Goal: Task Accomplishment & Management: Complete application form

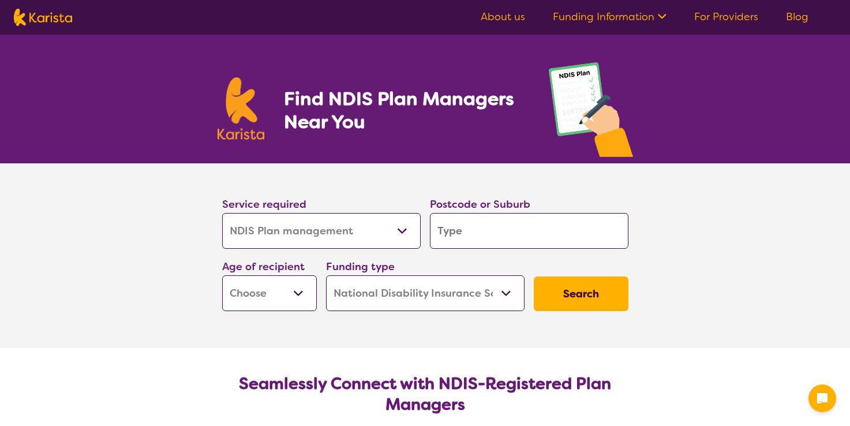
select select "NDIS Plan management"
select select "NDIS"
select select "NDIS Plan management"
select select "NDIS"
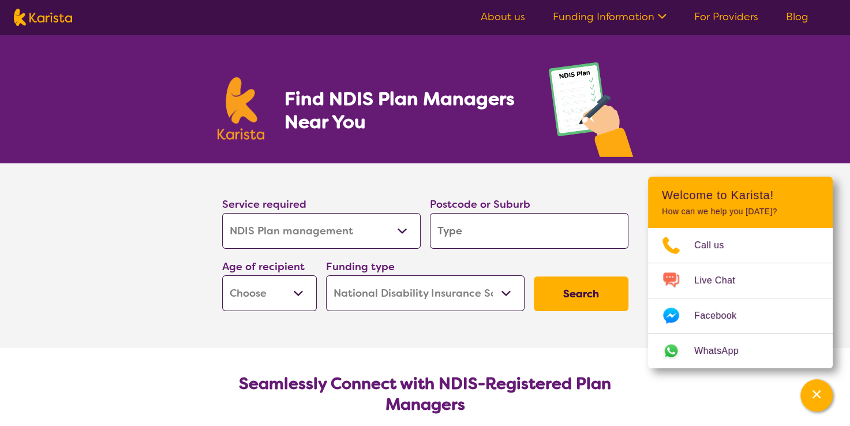
click at [347, 244] on select "Allied Health Assistant Assessment (ADHD or Autism) Behaviour support Counselli…" at bounding box center [321, 231] width 199 height 36
select select "Support worker"
click at [222, 213] on select "Allied Health Assistant Assessment (ADHD or Autism) Behaviour support Counselli…" at bounding box center [321, 231] width 199 height 36
select select "Support worker"
click at [462, 235] on input "search" at bounding box center [529, 231] width 199 height 36
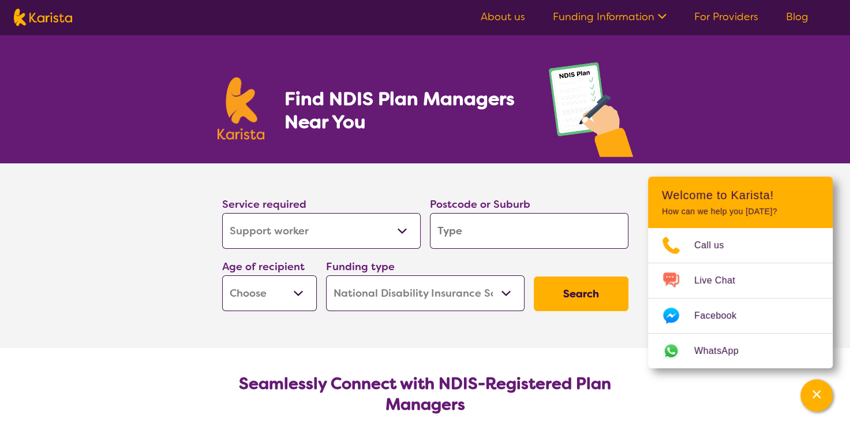
type input "3"
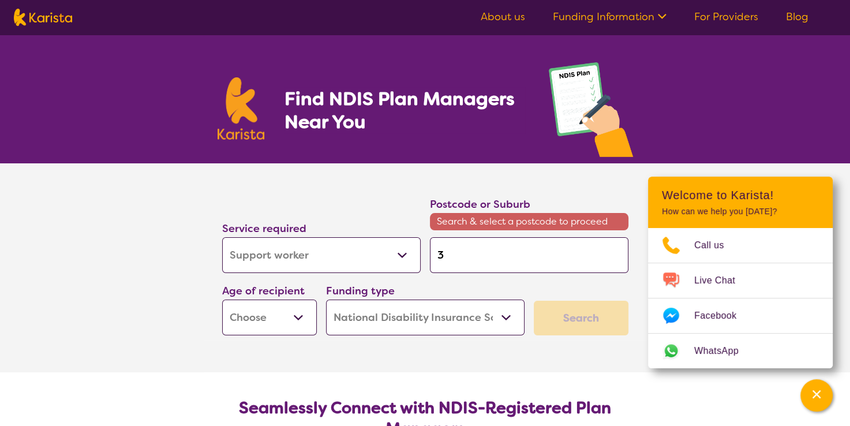
type input "35"
type input "355"
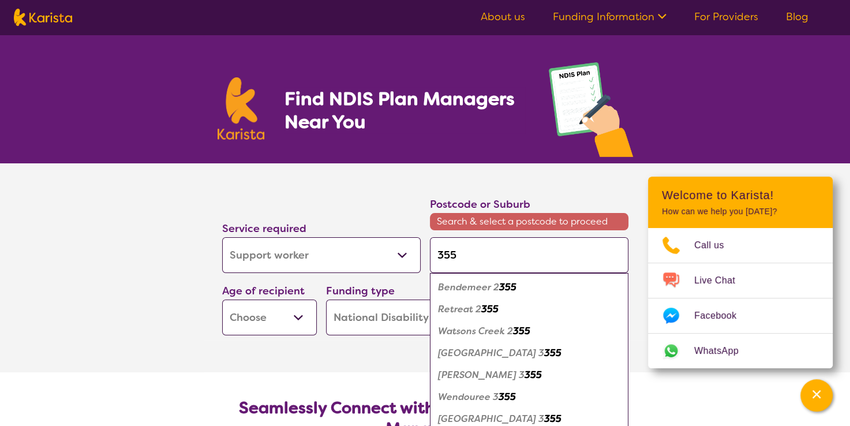
type input "3555"
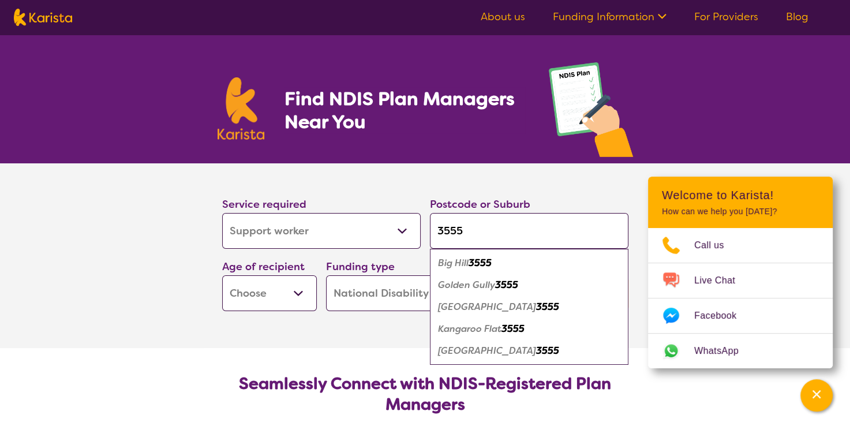
type input "3555"
click at [536, 309] on em "3555" at bounding box center [547, 307] width 23 height 12
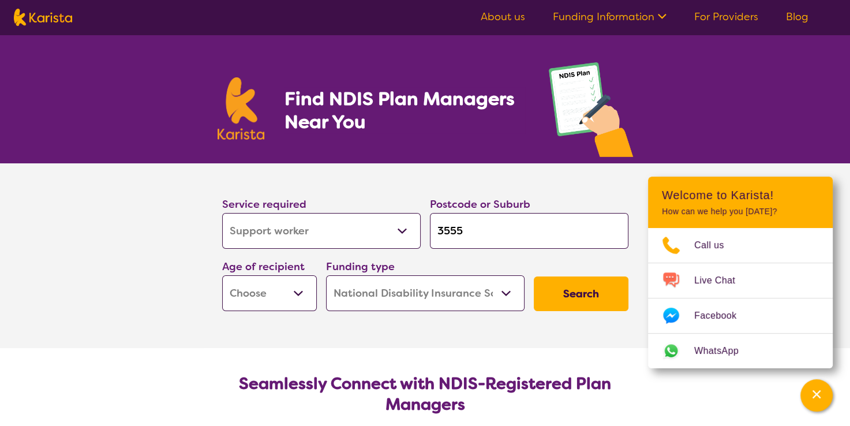
click at [298, 290] on select "Early Childhood - 0 to 9 Child - 10 to 11 Adolescent - 12 to 17 Adult - 18 to 6…" at bounding box center [269, 293] width 95 height 36
select select "AD"
click at [222, 275] on select "Early Childhood - 0 to 9 Child - 10 to 11 Adolescent - 12 to 17 Adult - 18 to 6…" at bounding box center [269, 293] width 95 height 36
select select "AD"
click at [503, 290] on select "Home Care Package (HCP) National Disability Insurance Scheme (NDIS) I don't know" at bounding box center [425, 293] width 199 height 36
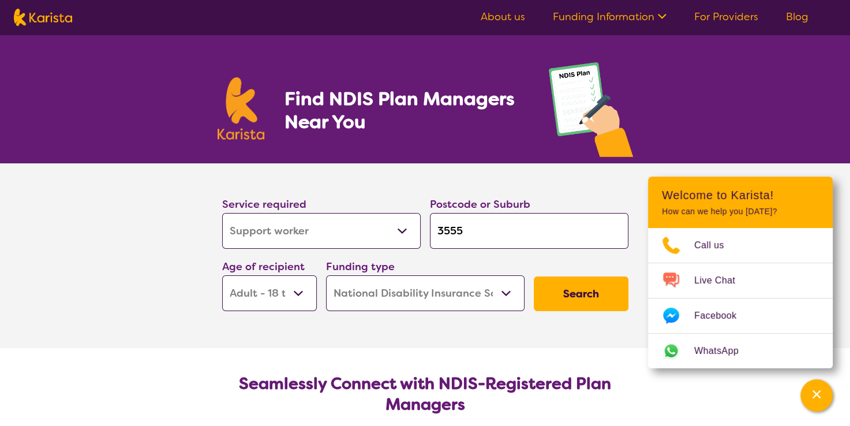
click at [503, 290] on select "Home Care Package (HCP) National Disability Insurance Scheme (NDIS) I don't know" at bounding box center [425, 293] width 199 height 36
click at [583, 294] on button "Search" at bounding box center [581, 293] width 95 height 35
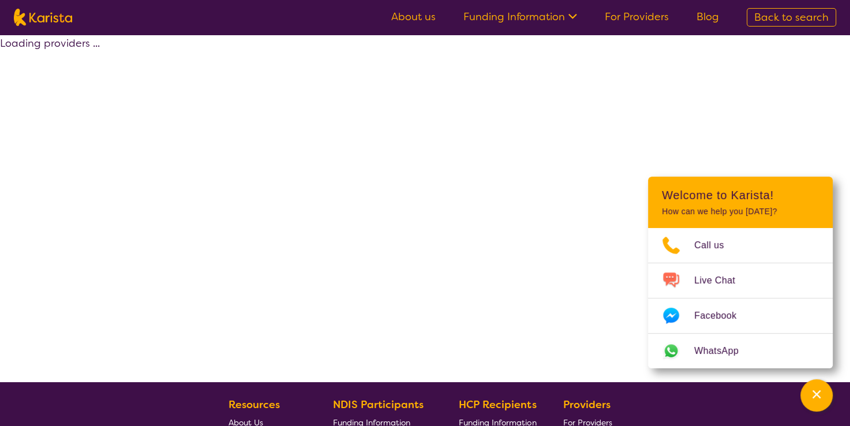
click at [583, 294] on div "Loading providers ..." at bounding box center [425, 208] width 850 height 347
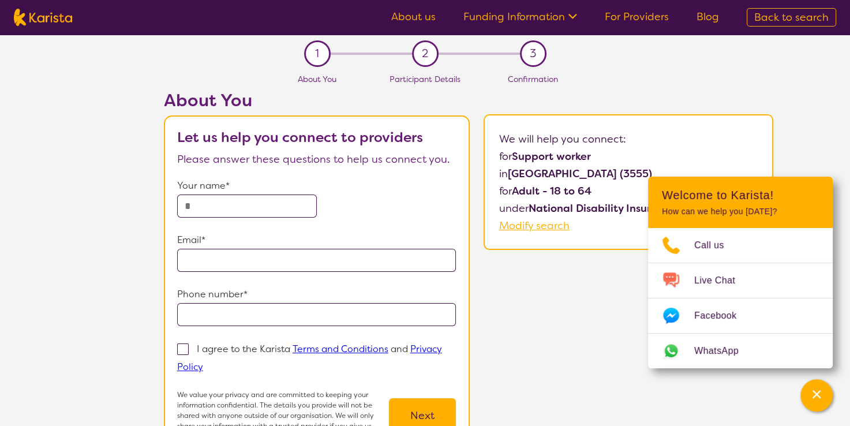
click at [631, 21] on link "For Providers" at bounding box center [637, 17] width 64 height 14
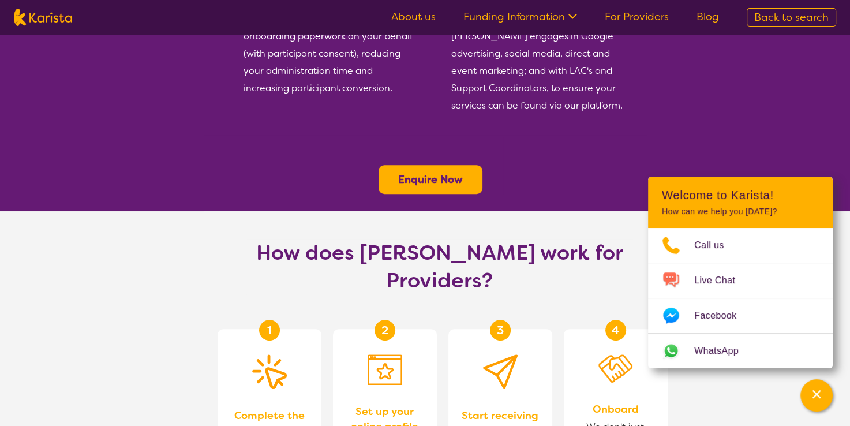
scroll to position [492, 0]
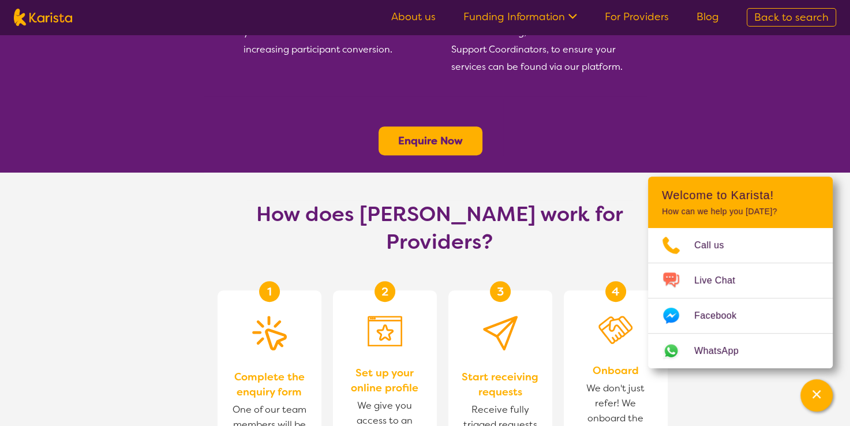
click at [455, 134] on b "Enquire Now" at bounding box center [430, 141] width 65 height 14
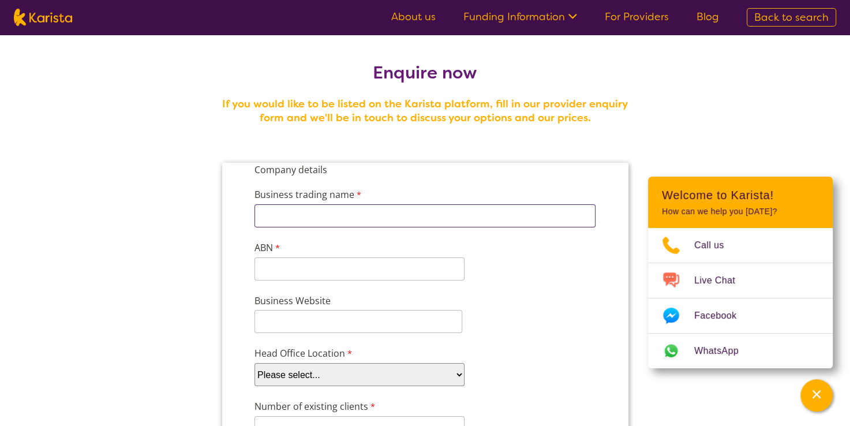
click at [383, 215] on input "Business trading name" at bounding box center [424, 215] width 341 height 23
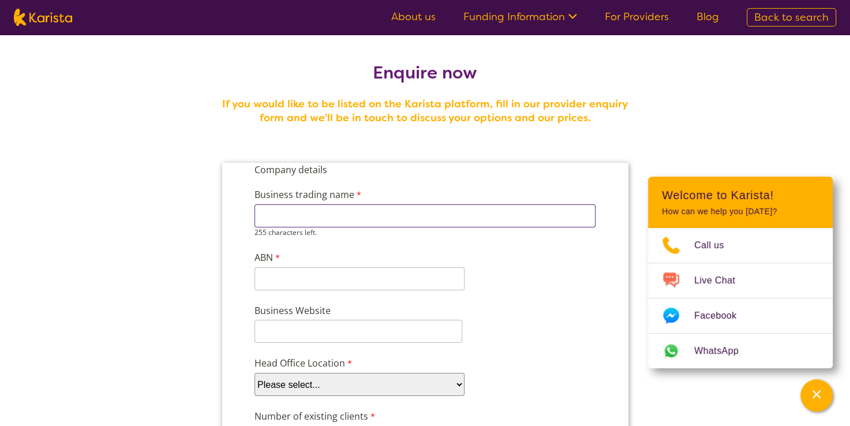
click at [383, 215] on input "Business trading name" at bounding box center [424, 215] width 341 height 23
type input "True Path Connections"
click at [349, 271] on input "ABN" at bounding box center [359, 268] width 210 height 23
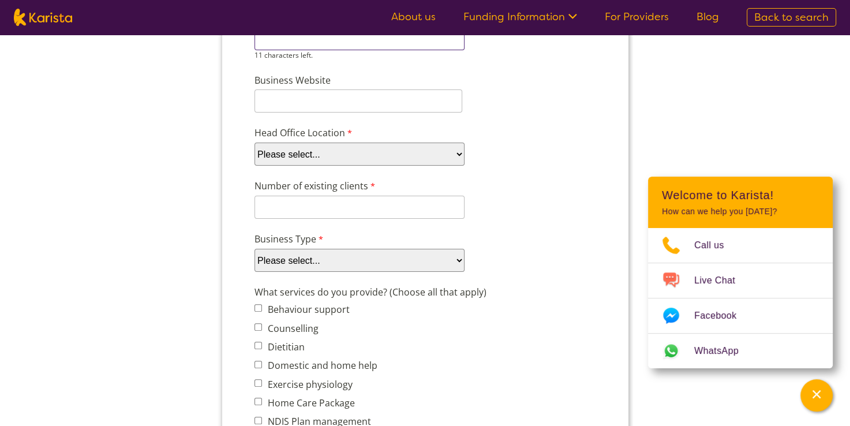
scroll to position [253, 0]
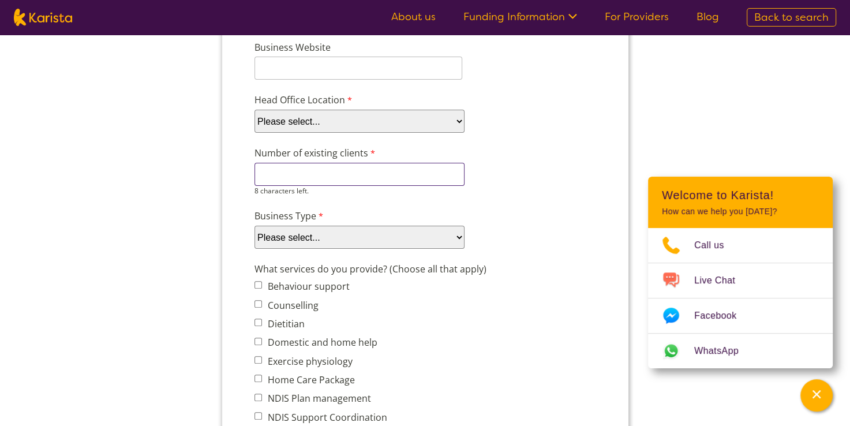
click at [421, 177] on input "Number of existing clients" at bounding box center [359, 174] width 210 height 23
type input "15"
click at [334, 235] on div "Business Type Please select... Company Individual/Sole Trader Other (please spe…" at bounding box center [424, 229] width 351 height 44
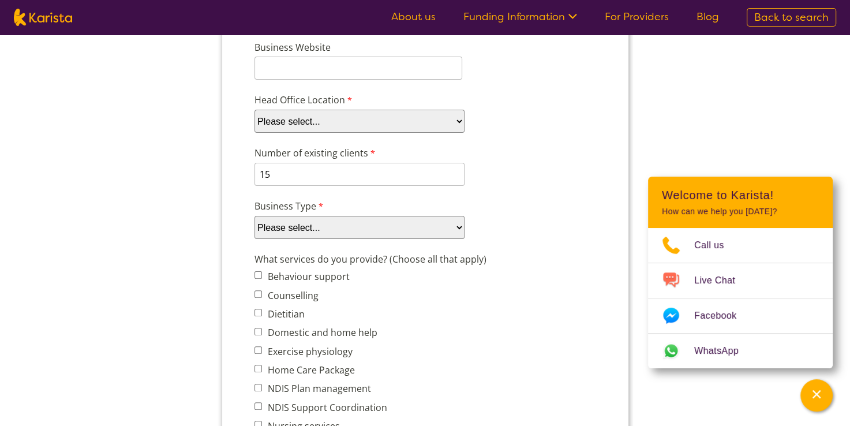
select select "tfa_87"
click at [254, 239] on select "Please select... Company Individual/Sole Trader Other (please specify)" at bounding box center [359, 227] width 210 height 23
click at [259, 328] on input "Domestic and home help" at bounding box center [258, 332] width 8 height 8
checkbox input "true"
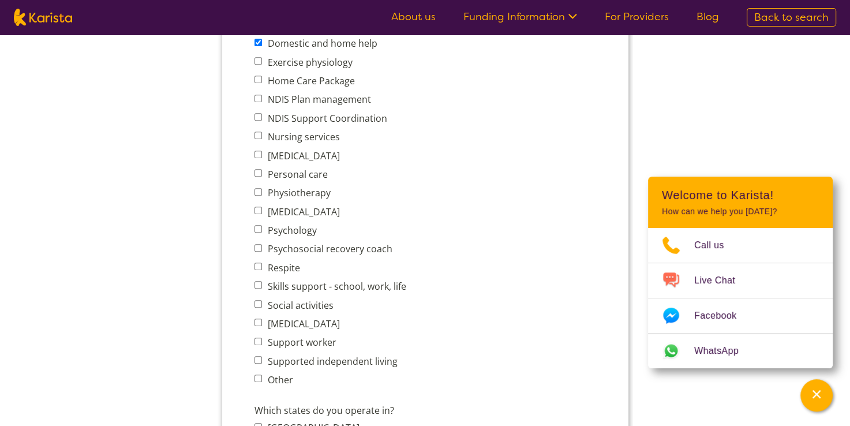
scroll to position [554, 0]
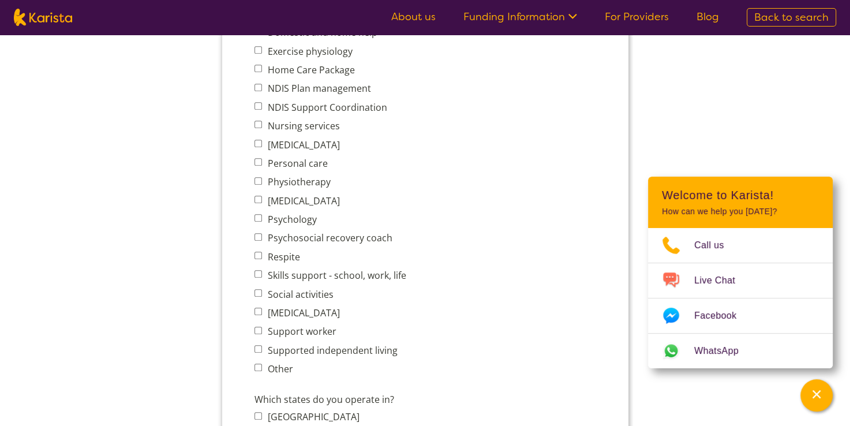
click at [260, 270] on input "Skills support - school, work, life" at bounding box center [258, 274] width 8 height 8
checkbox input "true"
click at [260, 289] on input "Social activities" at bounding box center [258, 293] width 8 height 8
checkbox input "true"
click at [258, 327] on input "Support worker" at bounding box center [258, 331] width 8 height 8
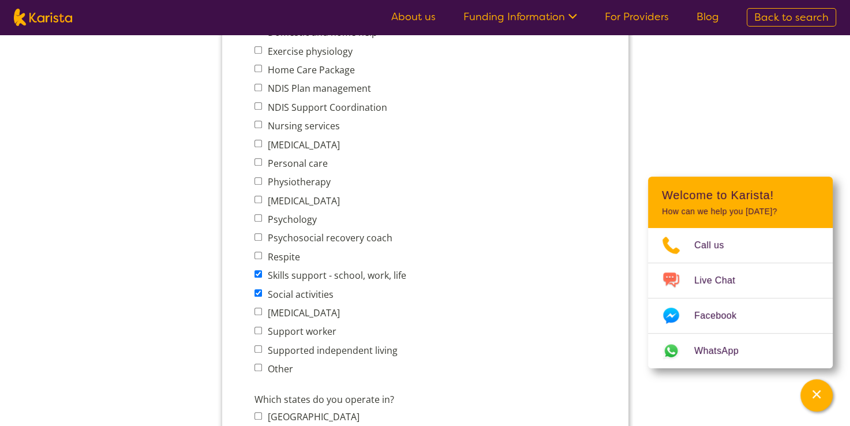
checkbox input "true"
click at [257, 364] on input "Other" at bounding box center [258, 368] width 8 height 8
checkbox input "true"
click at [281, 409] on input "Other services (please describe)" at bounding box center [402, 420] width 296 height 23
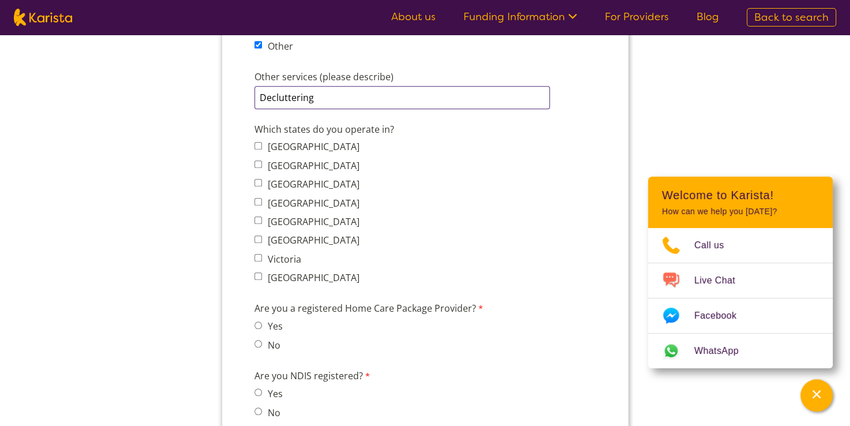
scroll to position [884, 0]
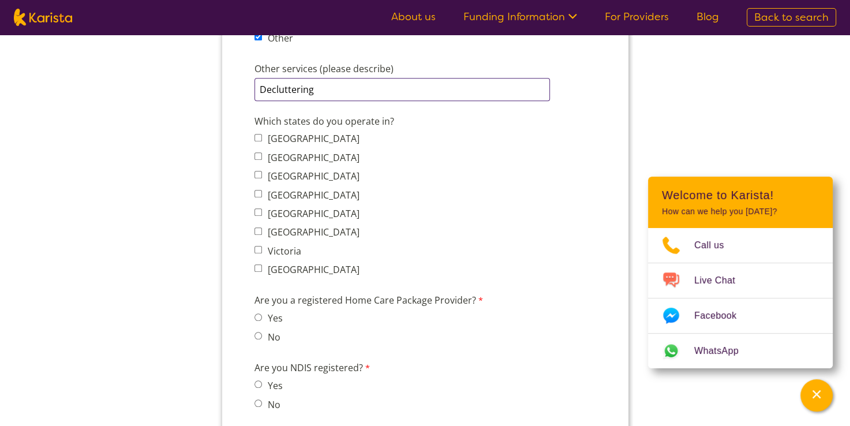
type input "Decluttering"
click at [256, 246] on input "Victoria" at bounding box center [258, 250] width 8 height 8
checkbox input "true"
click at [257, 332] on input "No" at bounding box center [258, 336] width 8 height 8
radio input "true"
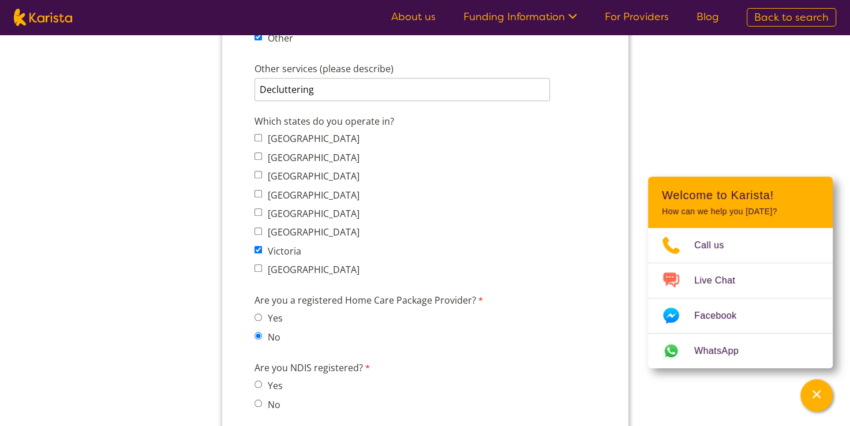
click at [260, 399] on input "No" at bounding box center [258, 403] width 8 height 8
radio input "true"
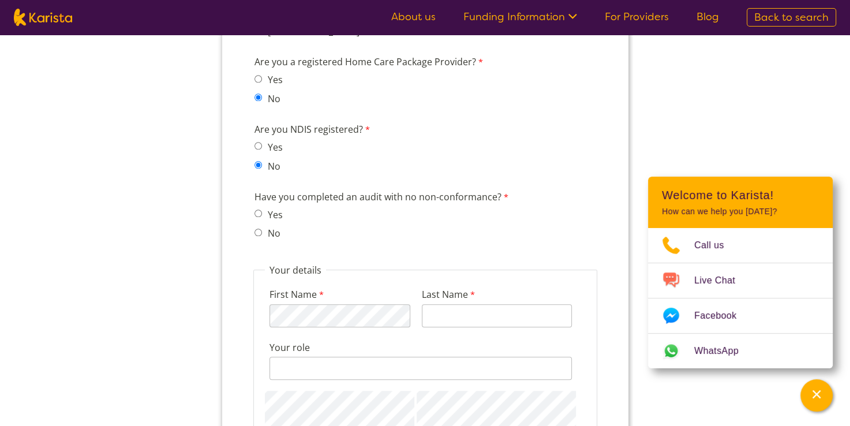
scroll to position [1138, 0]
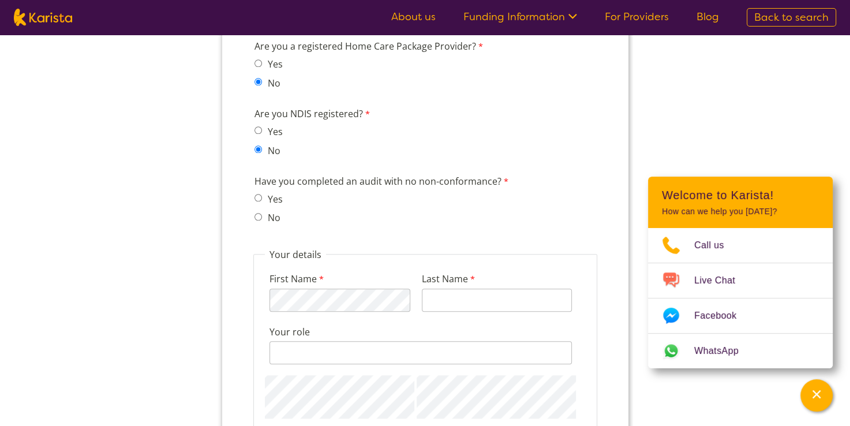
click at [258, 213] on input "No" at bounding box center [258, 217] width 8 height 8
radio input "true"
type input "Jasper"
click at [391, 345] on div "128 characters left." at bounding box center [420, 357] width 302 height 33
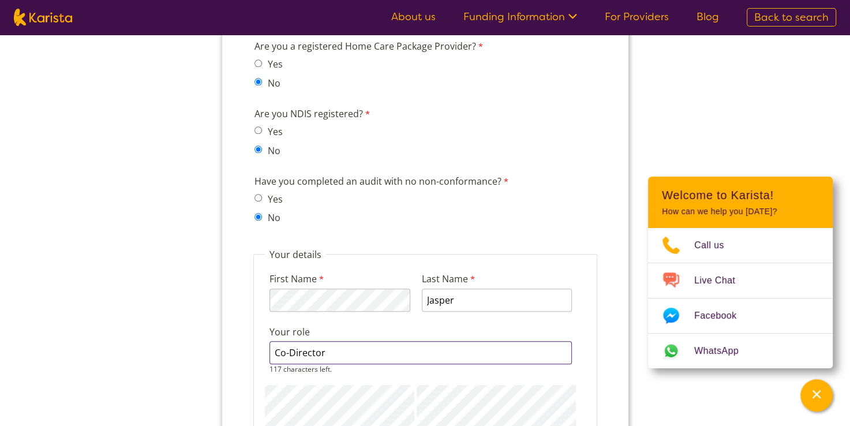
type input "Co-Director"
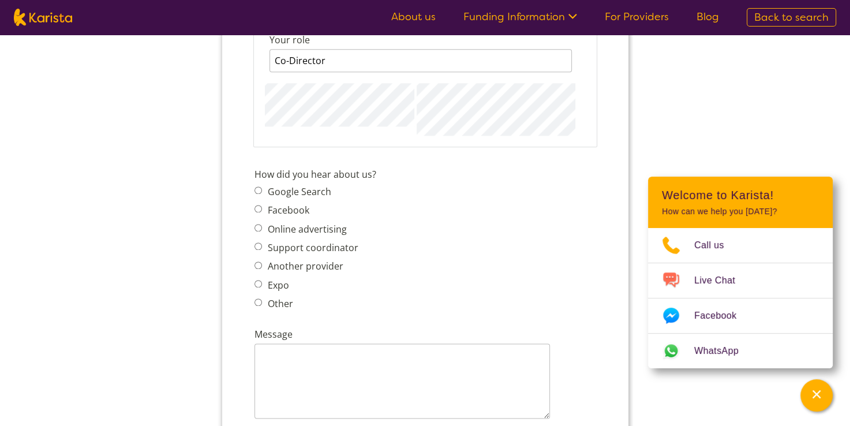
scroll to position [1500, 0]
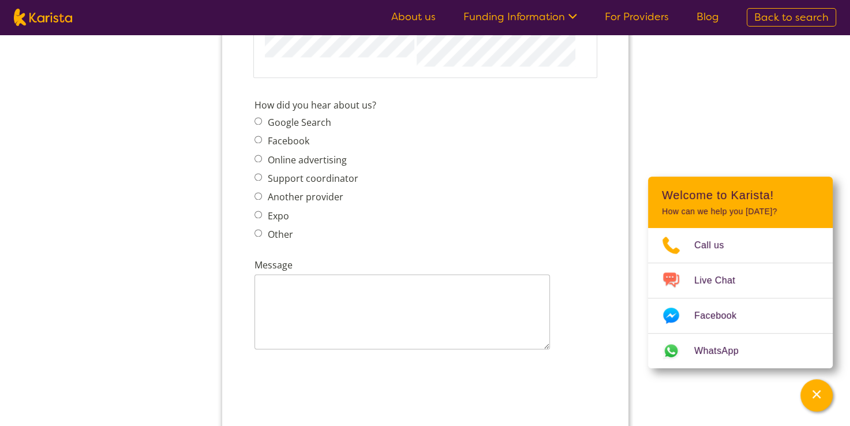
click at [257, 175] on span "Google Search Facebook Online advertising Support coordinator Another provider …" at bounding box center [309, 178] width 111 height 129
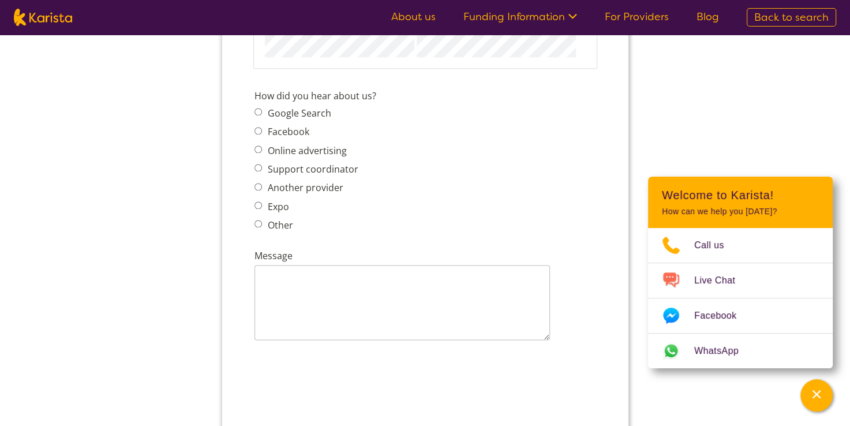
click at [262, 199] on span "Expo" at bounding box center [309, 207] width 111 height 16
click at [260, 201] on input "Expo" at bounding box center [258, 205] width 8 height 8
radio input "true"
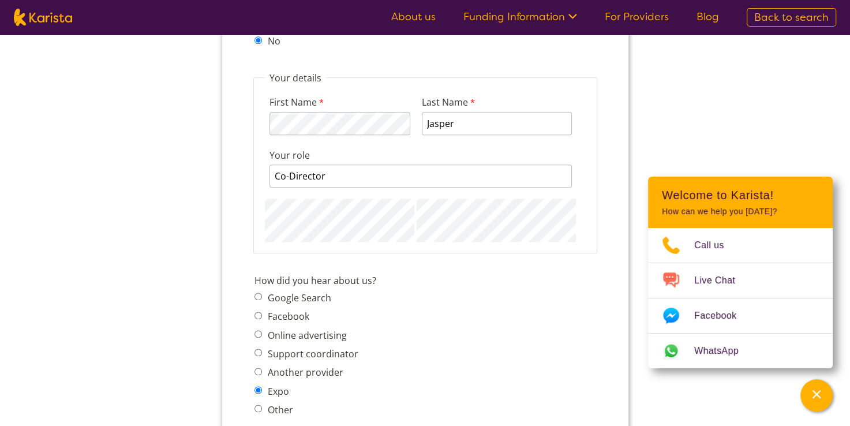
scroll to position [1269, 0]
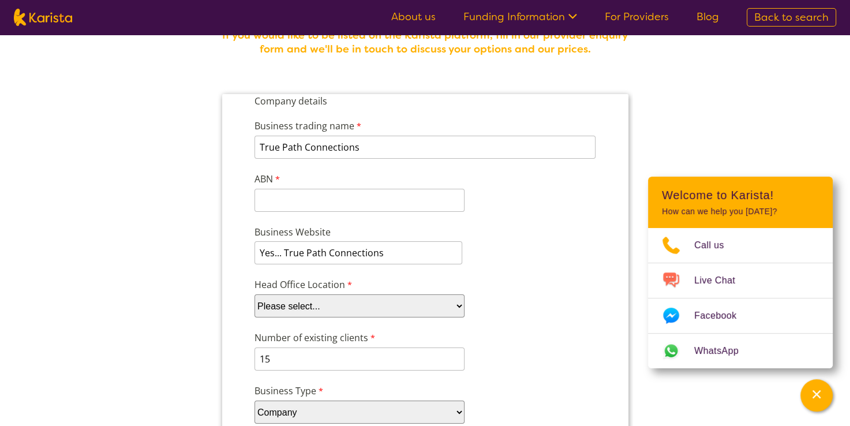
scroll to position [30, 0]
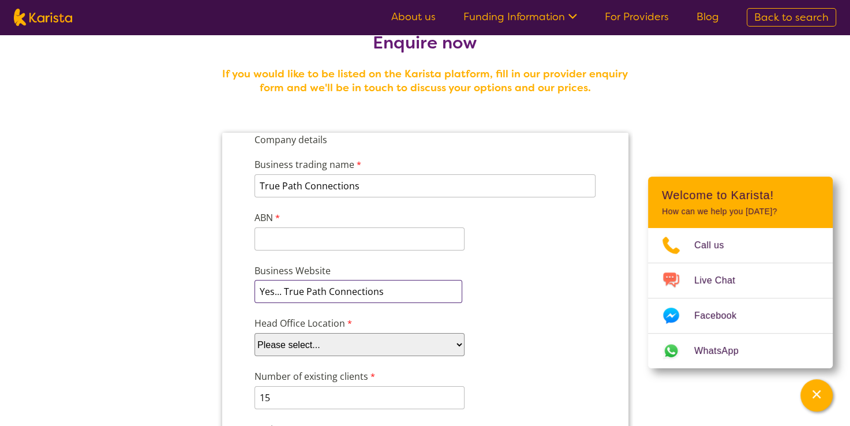
click at [283, 289] on input "Yes... True Path Connections" at bounding box center [358, 291] width 208 height 23
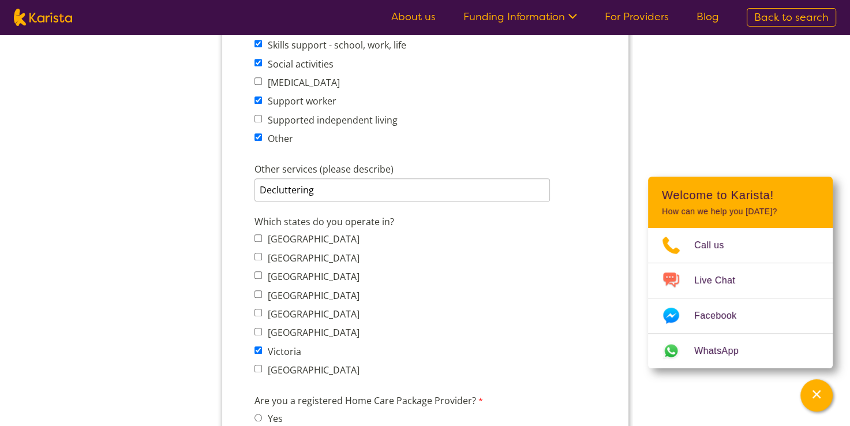
scroll to position [807, 0]
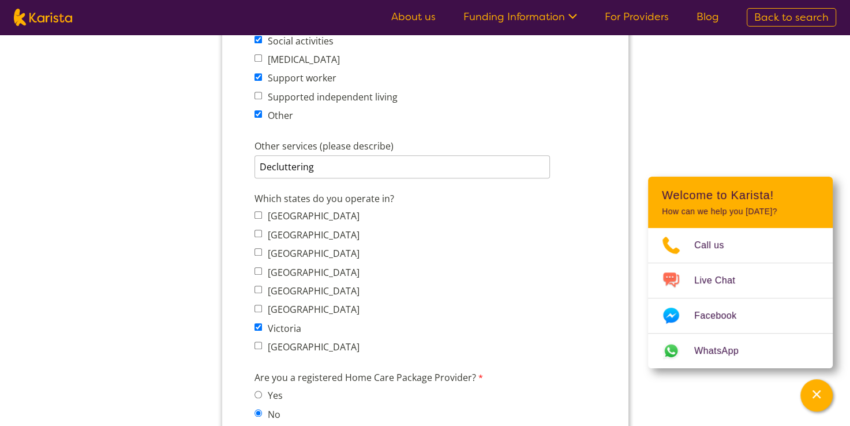
type input "True Path Connections"
drag, startPoint x: 337, startPoint y: 160, endPoint x: 225, endPoint y: 148, distance: 112.6
click at [225, 148] on form "Company details Business trading name True Path Connections 233 characters left…" at bounding box center [425, 278] width 406 height 1844
type input "Organising and decluttering"
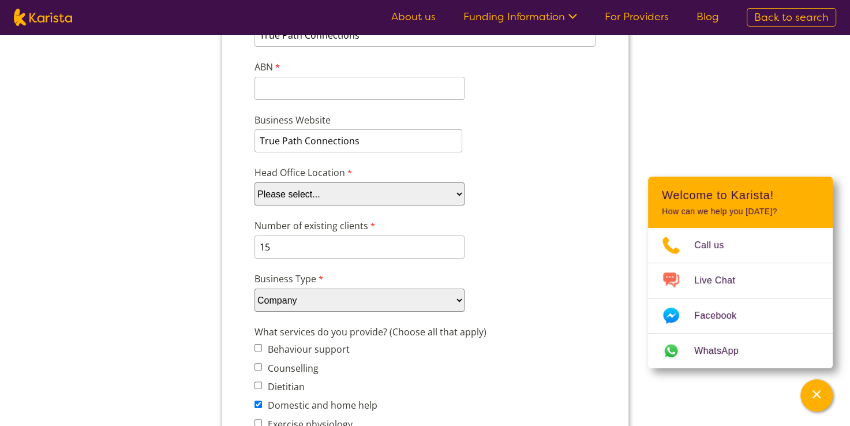
scroll to position [175, 0]
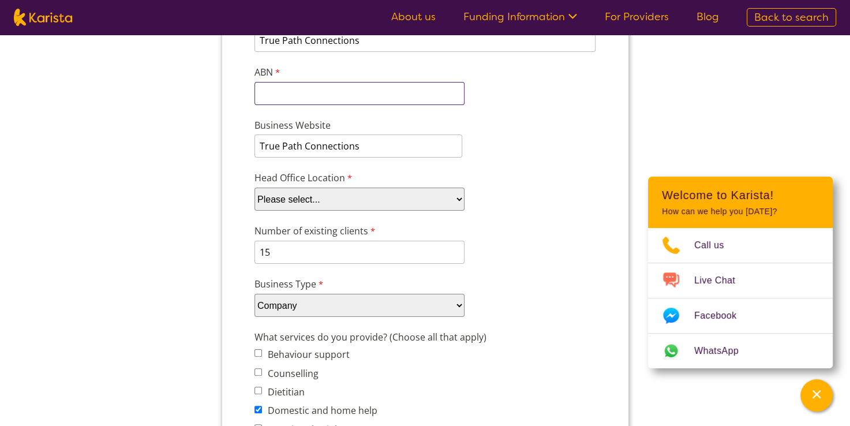
click at [414, 89] on input "ABN" at bounding box center [359, 93] width 210 height 23
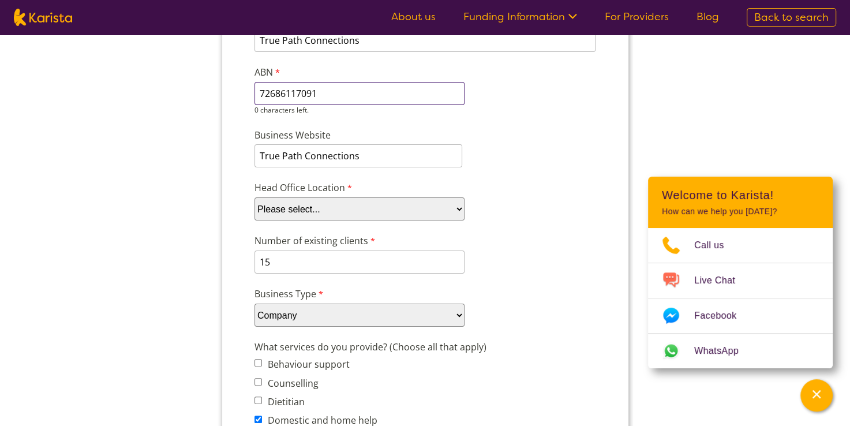
type input "72686117091"
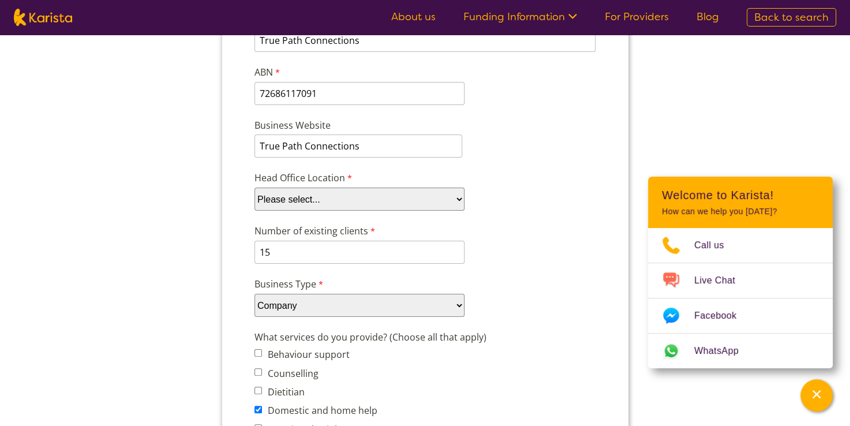
click at [459, 207] on select "Please select... ACT [GEOGRAPHIC_DATA] NT QLD SA TAS [GEOGRAPHIC_DATA] [GEOGRAP…" at bounding box center [359, 199] width 210 height 23
select select "tfa_100"
click at [254, 207] on select "Please select... ACT [GEOGRAPHIC_DATA] NT QLD SA TAS [GEOGRAPHIC_DATA] [GEOGRAP…" at bounding box center [359, 199] width 210 height 23
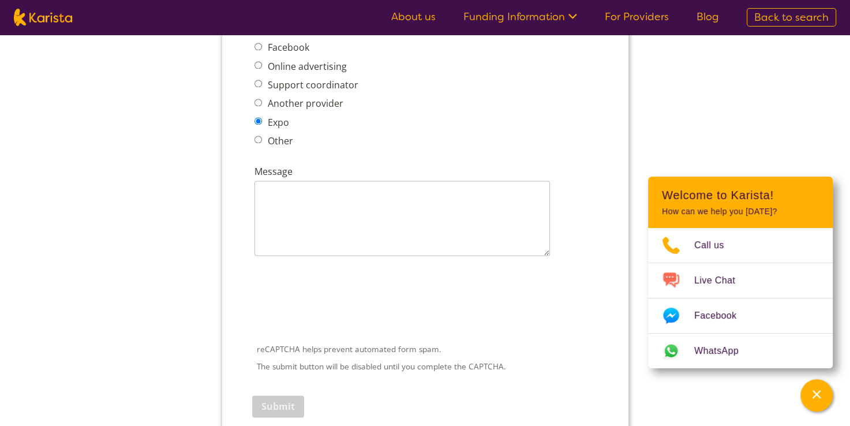
scroll to position [1623, 0]
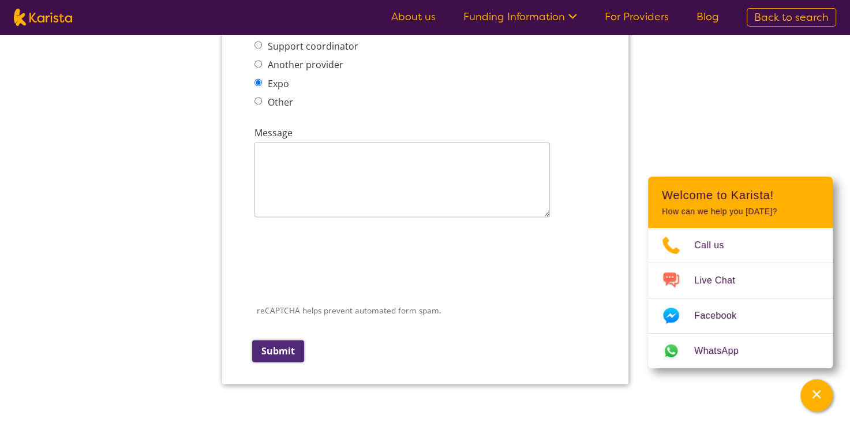
click at [283, 340] on input "Submit" at bounding box center [278, 351] width 52 height 22
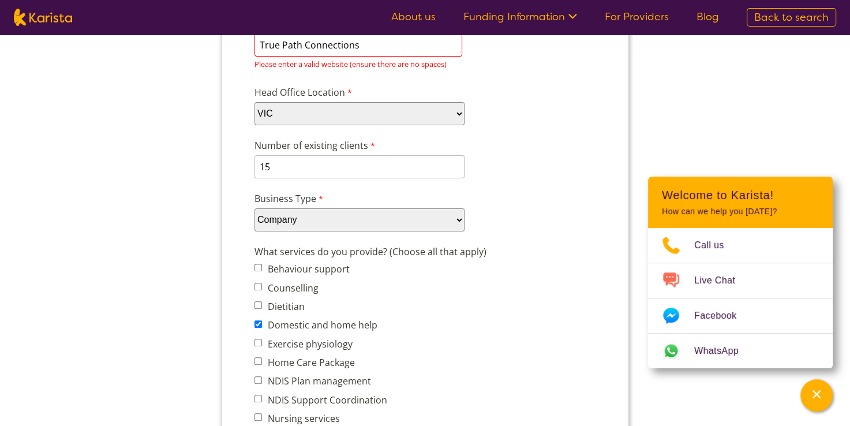
scroll to position [167, 0]
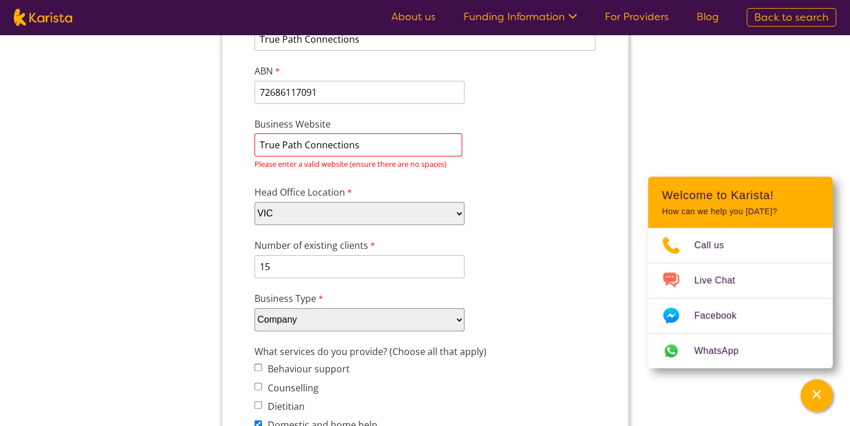
drag, startPoint x: 359, startPoint y: 145, endPoint x: 256, endPoint y: 134, distance: 103.9
click at [256, 134] on input "True Path Connections" at bounding box center [358, 144] width 208 height 23
type input "I"
type input "u"
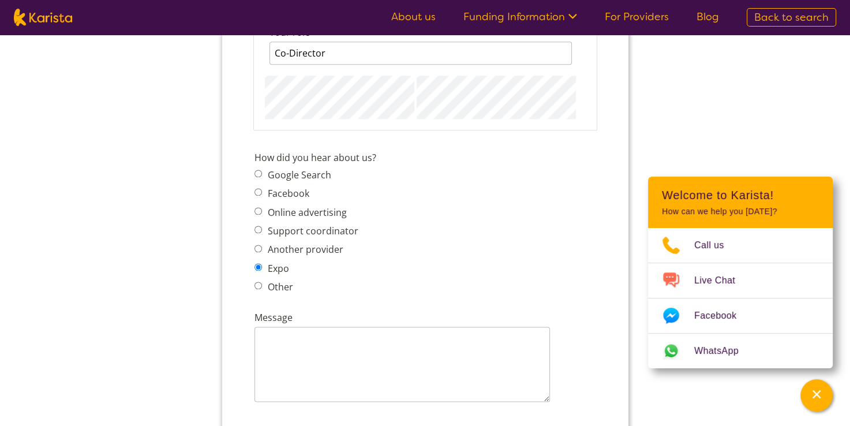
scroll to position [1483, 0]
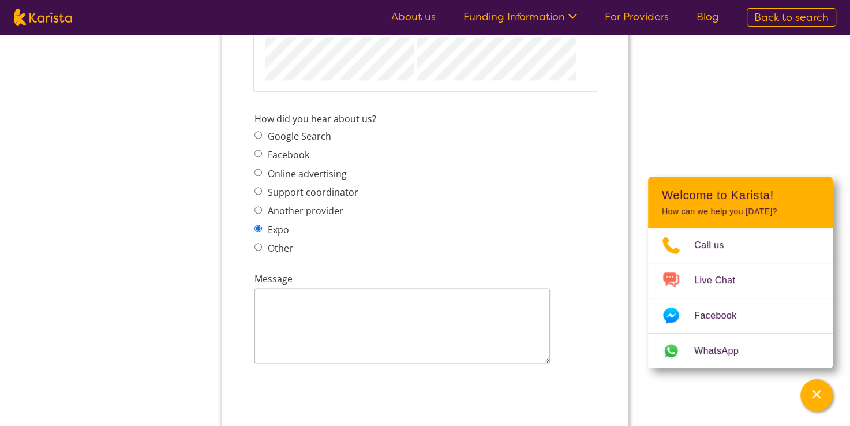
type input "[DOMAIN_NAME]"
click at [418, 289] on textarea "Message" at bounding box center [402, 325] width 296 height 75
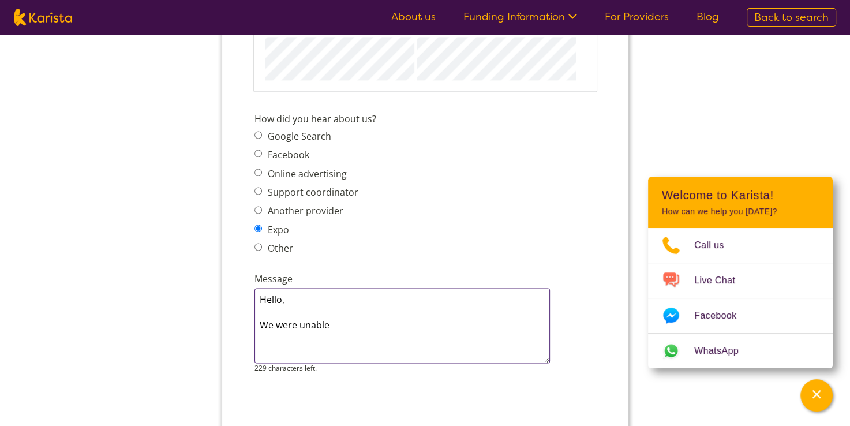
scroll to position [0, 0]
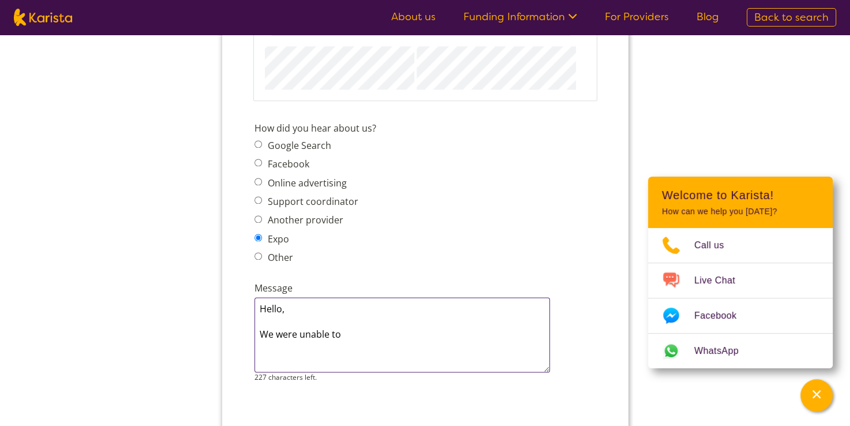
click at [391, 323] on textarea "Hello, We were unable to" at bounding box center [402, 334] width 296 height 75
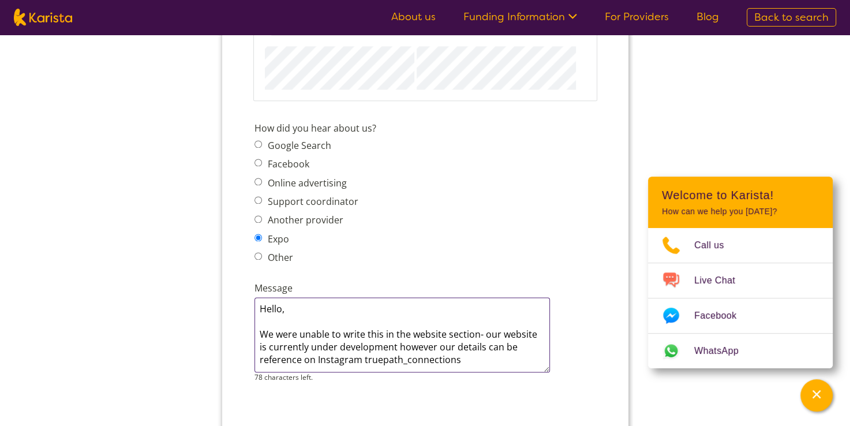
type textarea "Hello, We were unable to write this in the website section- our website is curr…"
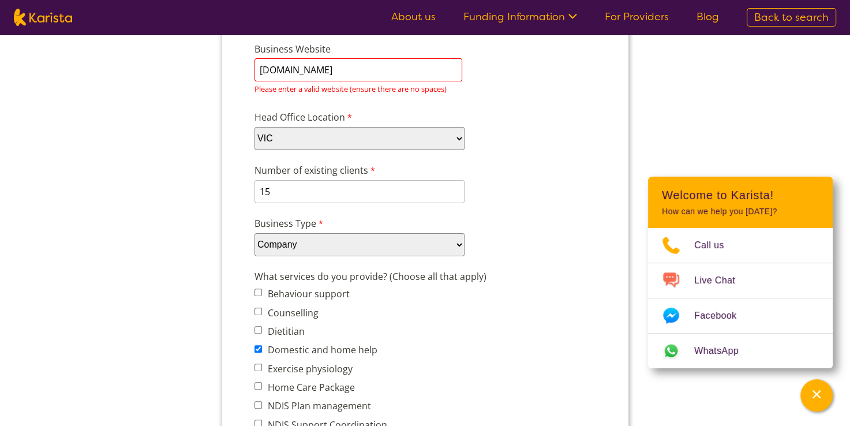
scroll to position [220, 0]
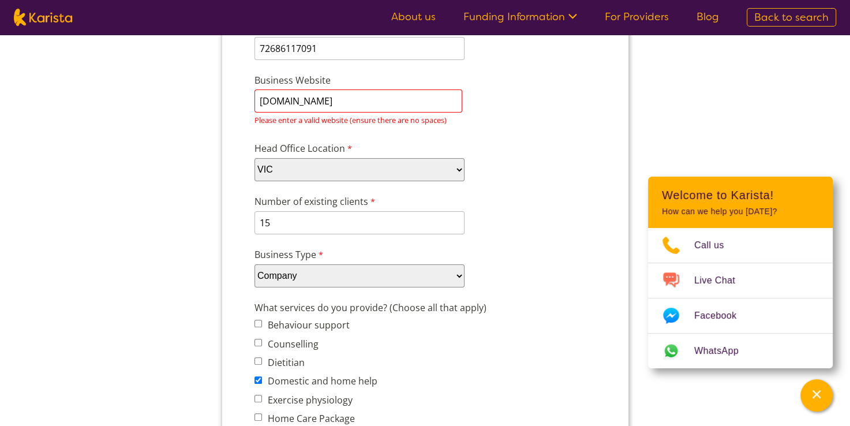
drag, startPoint x: 389, startPoint y: 99, endPoint x: 242, endPoint y: 82, distance: 147.6
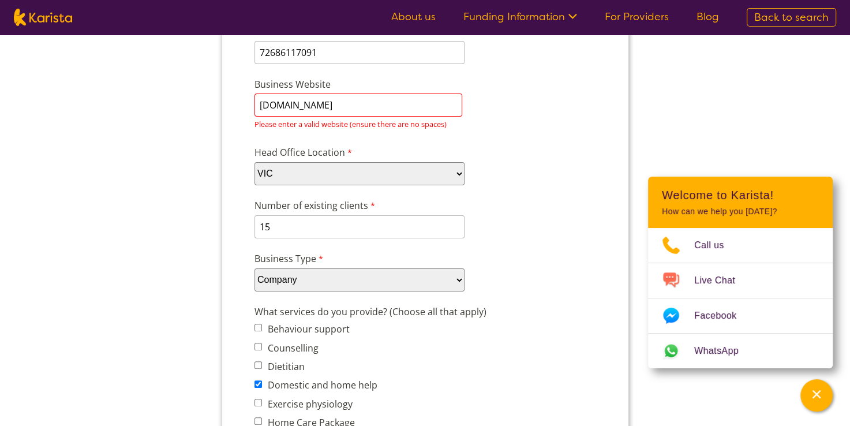
scroll to position [193, 0]
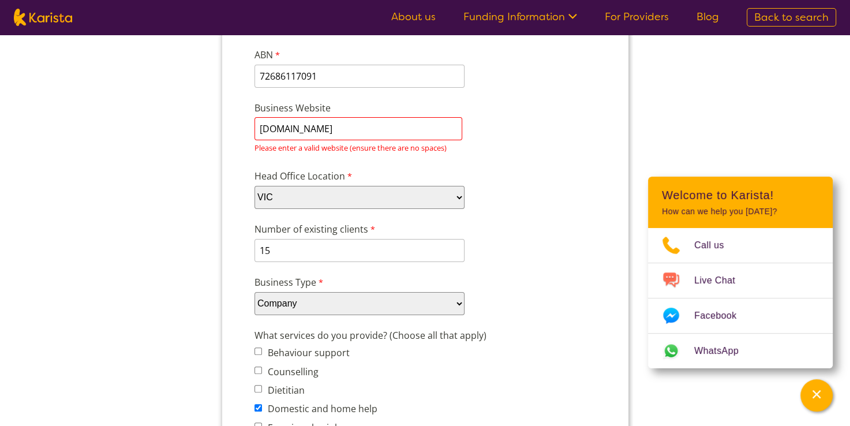
click at [283, 127] on input "[DOMAIN_NAME]" at bounding box center [358, 128] width 208 height 23
click at [374, 125] on input "[DOMAIN_NAME]" at bounding box center [358, 128] width 208 height 23
click at [390, 127] on input "[DOMAIN_NAME]" at bounding box center [358, 128] width 208 height 23
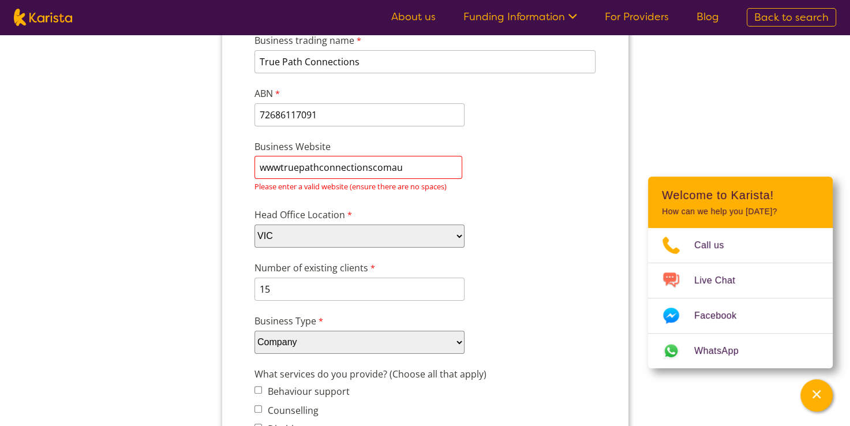
scroll to position [100, 0]
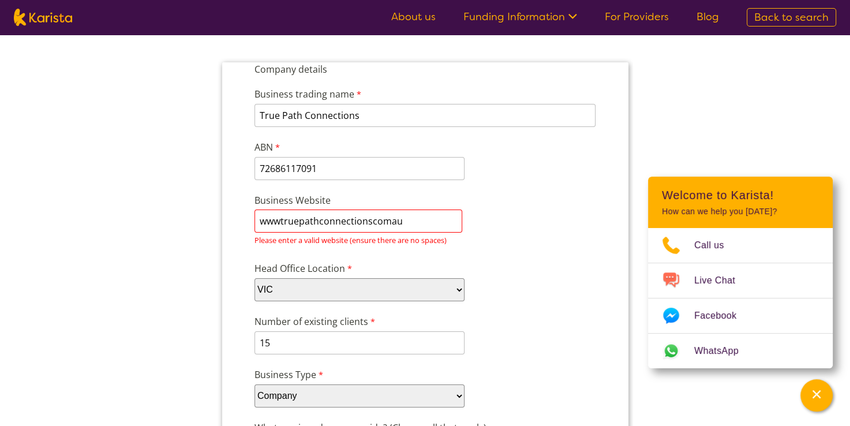
click at [409, 199] on div "Business Website wwwtruepathconnectionscomau Please enter a valid website (ensu…" at bounding box center [424, 220] width 351 height 59
click at [409, 221] on input "wwwtruepathconnectionscomau" at bounding box center [358, 221] width 208 height 23
type input "w"
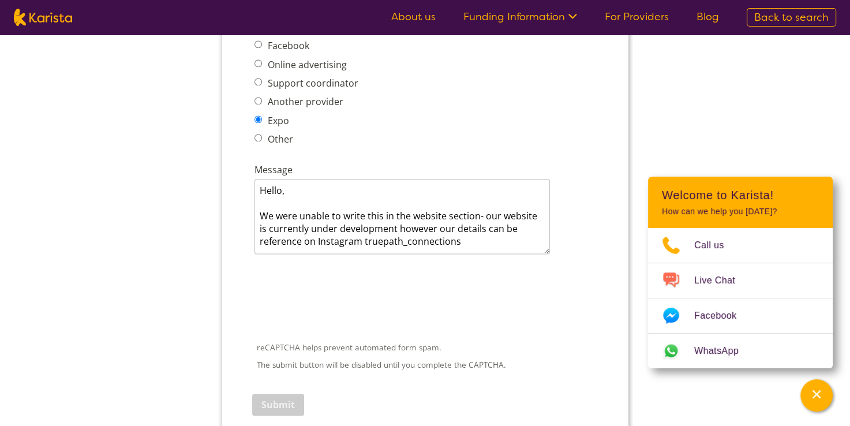
scroll to position [1632, 0]
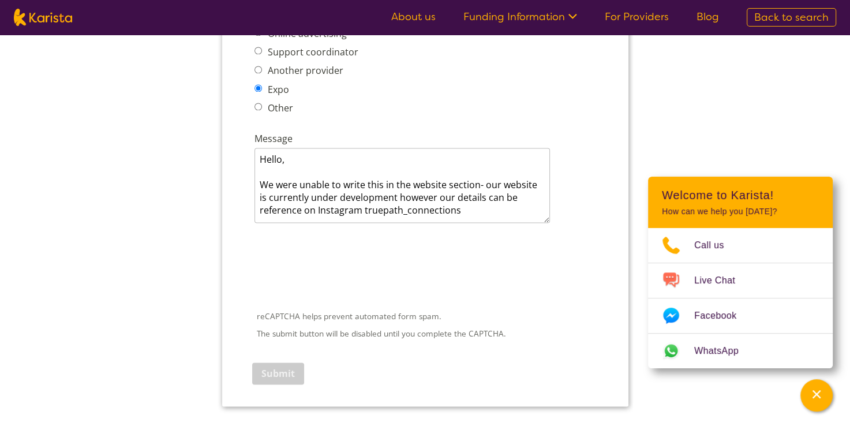
type input "truepathconnections"
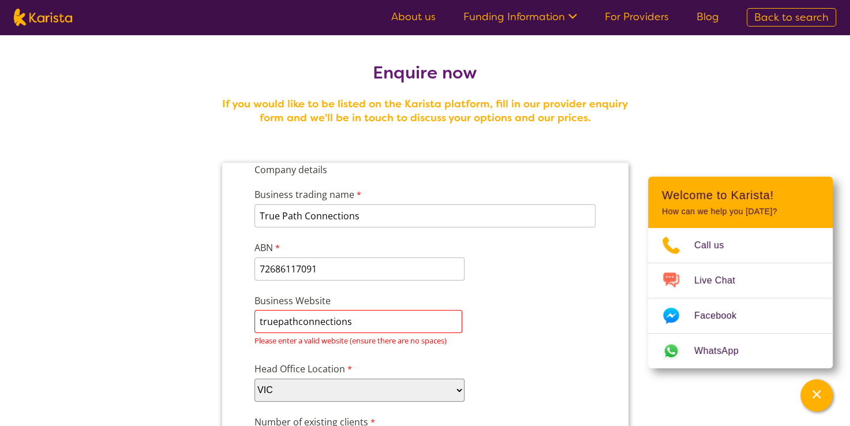
scroll to position [0, 0]
drag, startPoint x: 354, startPoint y: 322, endPoint x: 232, endPoint y: 329, distance: 122.6
click at [495, 313] on div "Business Website Please enter a valid website (ensure there are no spaces)" at bounding box center [424, 320] width 351 height 59
click at [403, 306] on label "Business Website" at bounding box center [330, 302] width 153 height 16
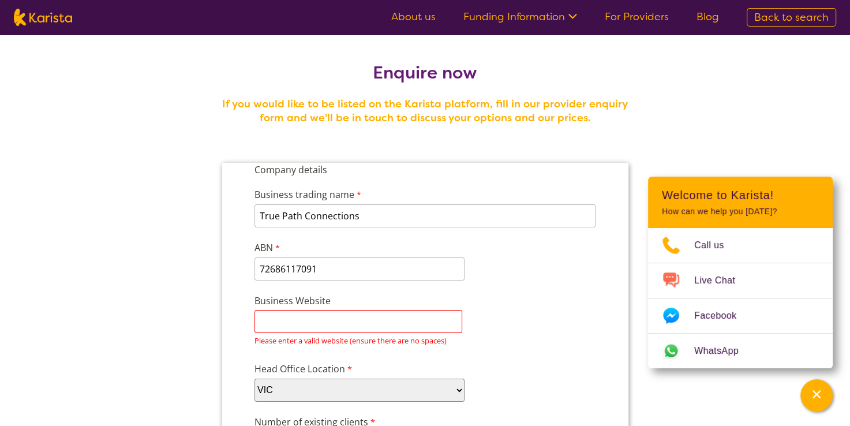
click at [403, 310] on input "Business Website" at bounding box center [358, 321] width 208 height 23
click at [545, 276] on div "Business trading name True Path Connections 233 characters left. ABN 7268611709…" at bounding box center [424, 230] width 351 height 106
drag, startPoint x: 345, startPoint y: 324, endPoint x: 281, endPoint y: 323, distance: 64.6
click at [281, 323] on input "Business Website" at bounding box center [358, 321] width 208 height 23
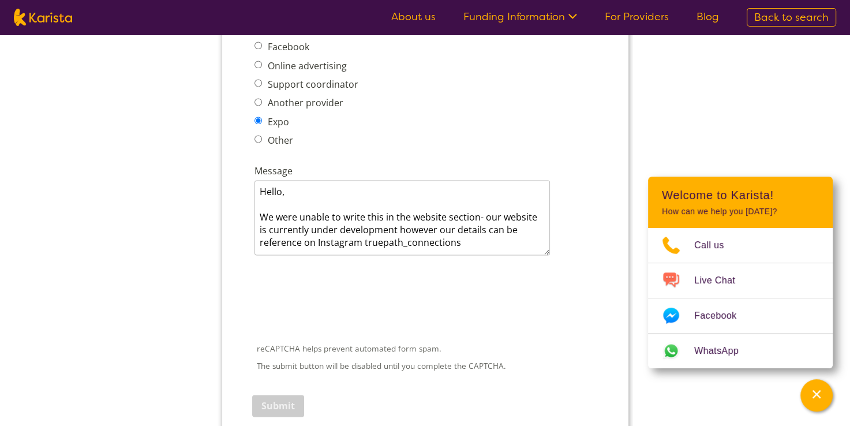
scroll to position [1631, 0]
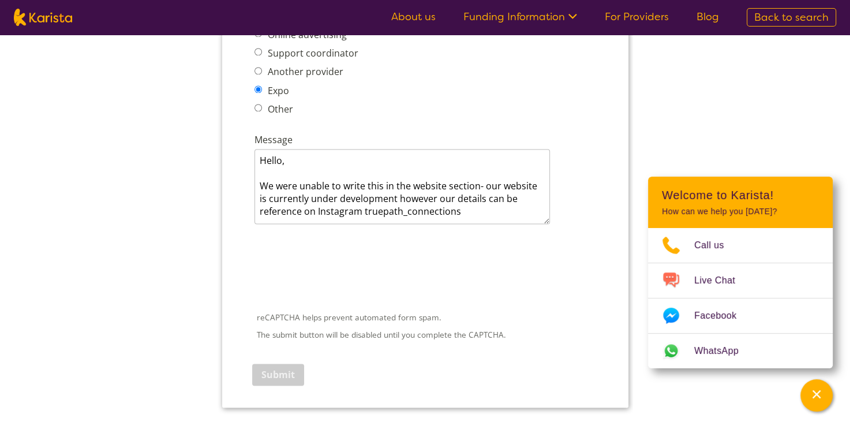
type input "[DOMAIN_NAME]"
